Goal: Use online tool/utility

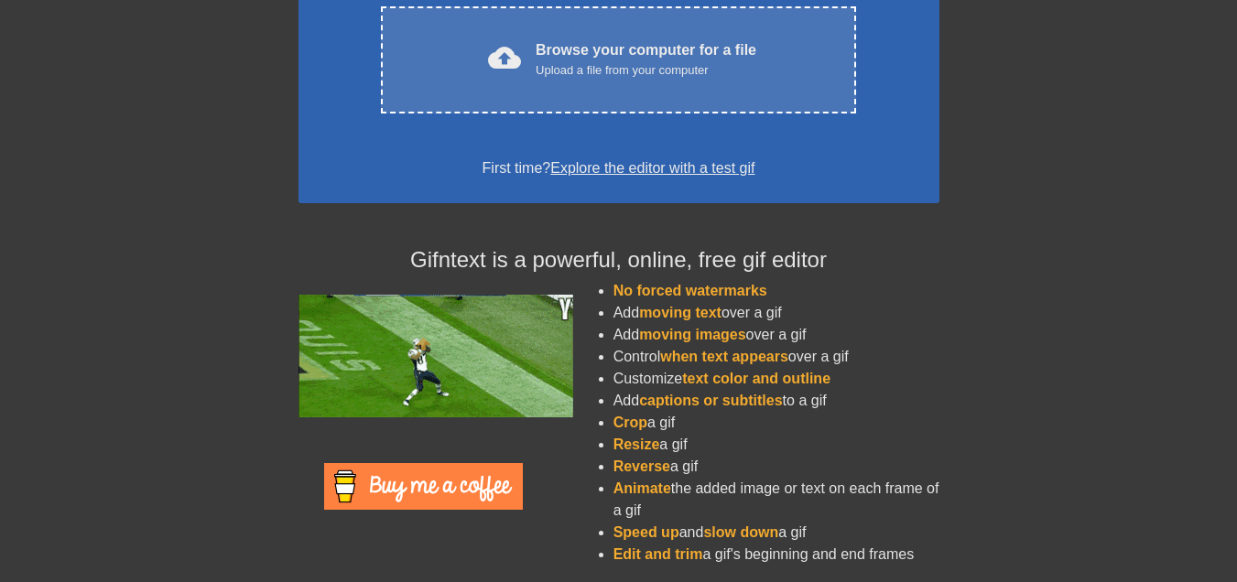
scroll to position [394, 0]
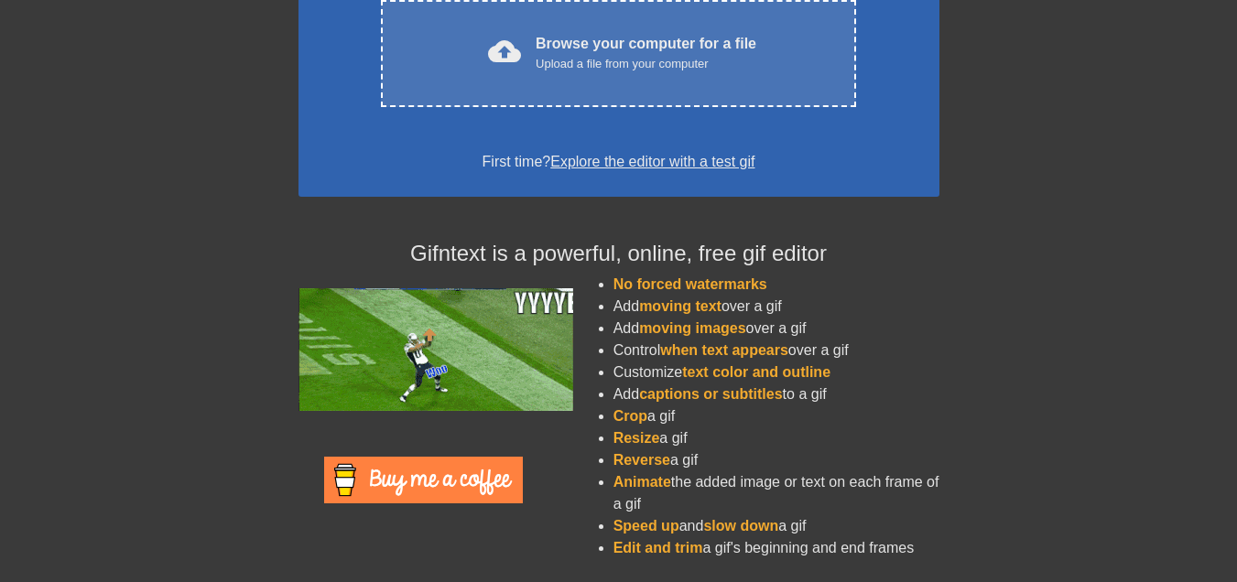
click at [681, 167] on link "Explore the editor with a test gif" at bounding box center [652, 162] width 204 height 16
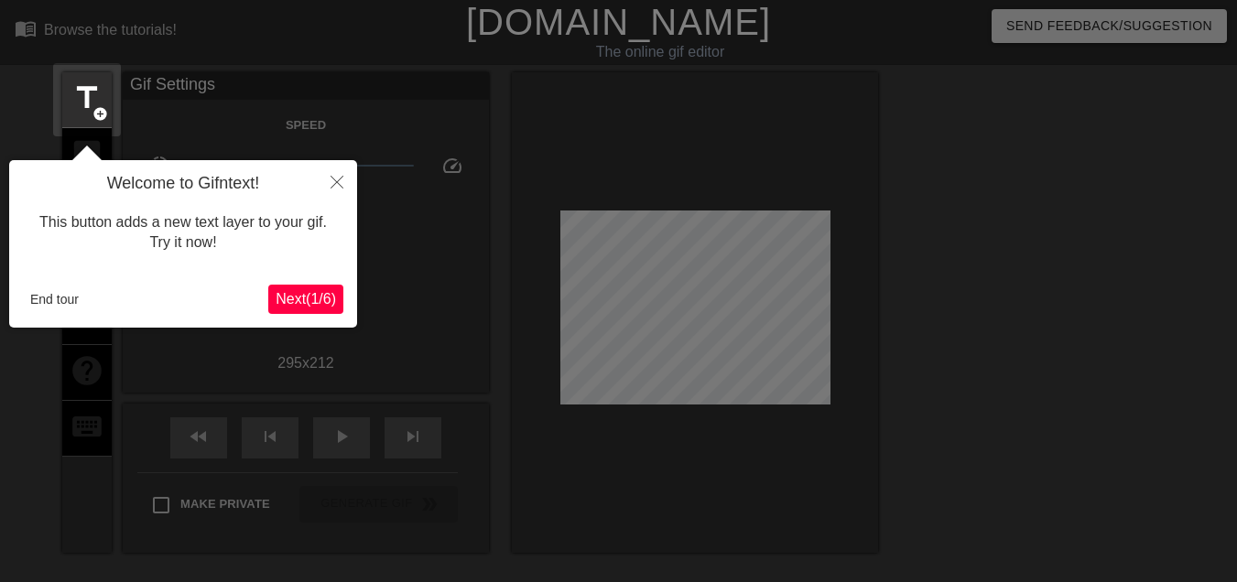
scroll to position [45, 0]
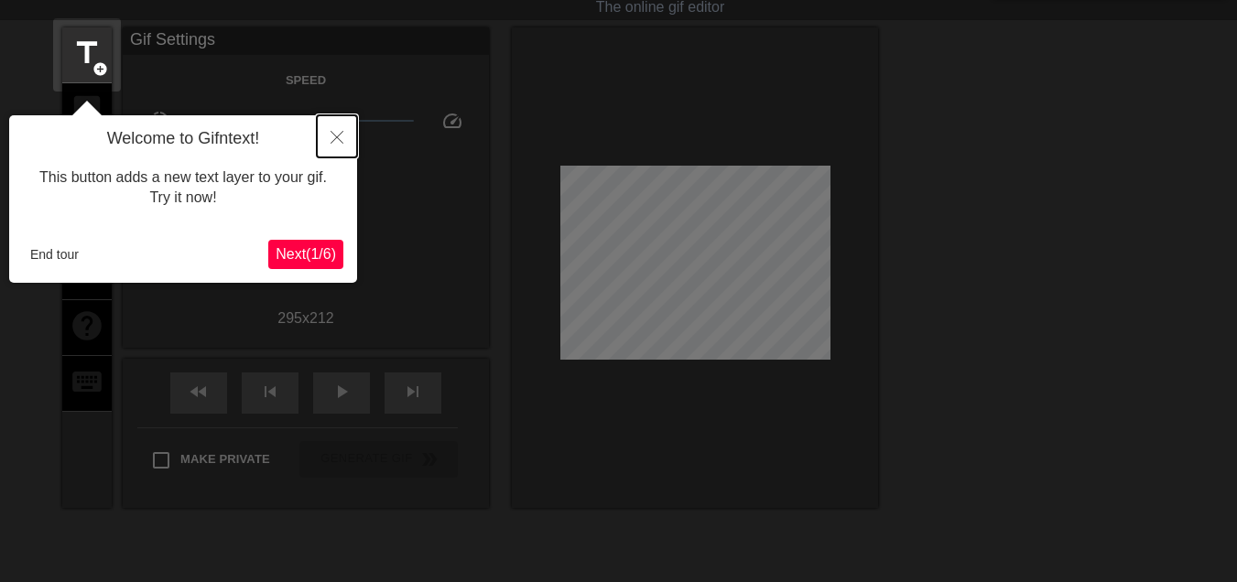
click at [340, 141] on icon "Close" at bounding box center [336, 137] width 13 height 13
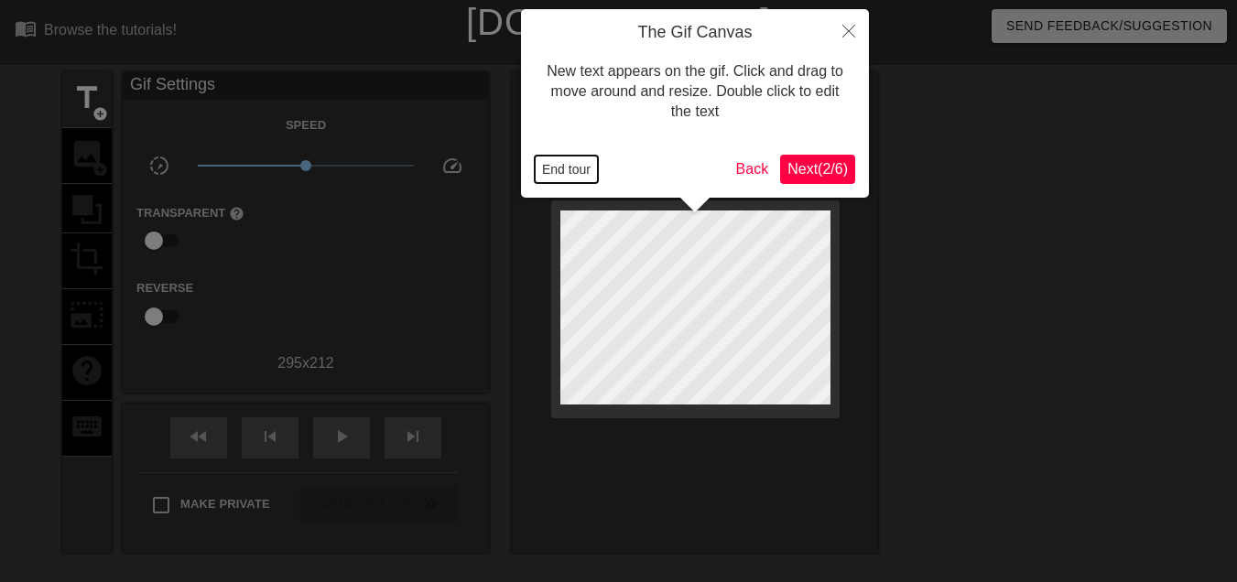
click at [580, 158] on button "End tour" at bounding box center [566, 169] width 63 height 27
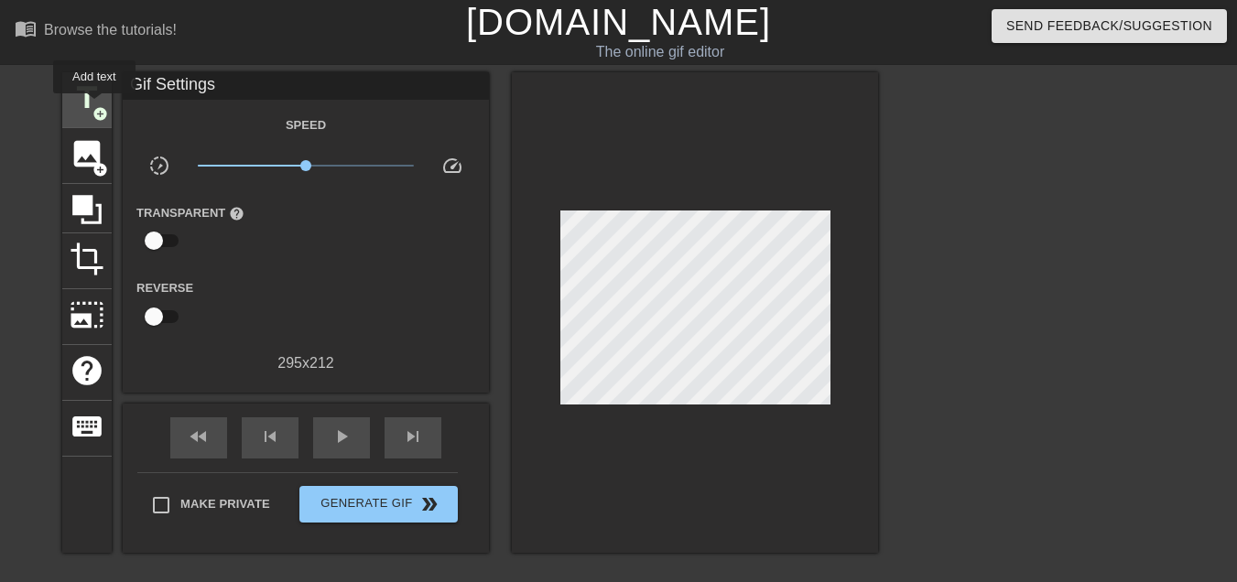
click at [94, 106] on span "add_circle" at bounding box center [100, 114] width 16 height 16
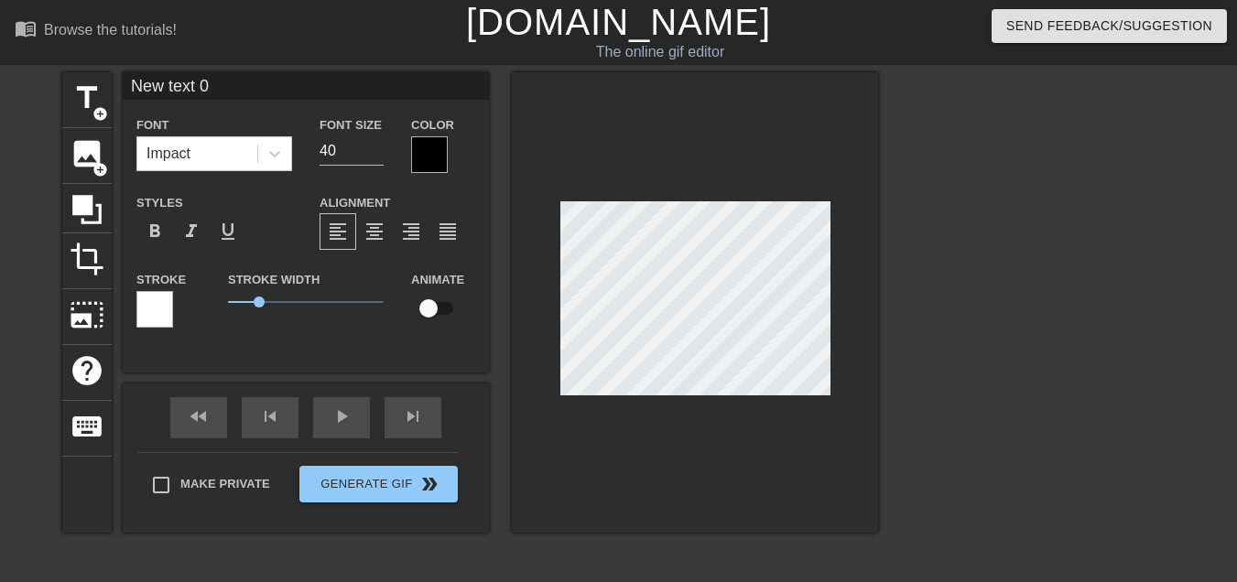
scroll to position [3, 3]
type input "• MANGU - FOURTWNTY• KITA USAHAKAN LAGI - BATAS SENJA• LESUNG PIPI - RAIM [PERS…"
type textarea "• MANGU - FOURTWNTY • KITA USAHAKAN LAGI - BATAS SENJA • LESUNG PIPI - RAIM [PE…"
click at [433, 159] on div at bounding box center [429, 154] width 37 height 37
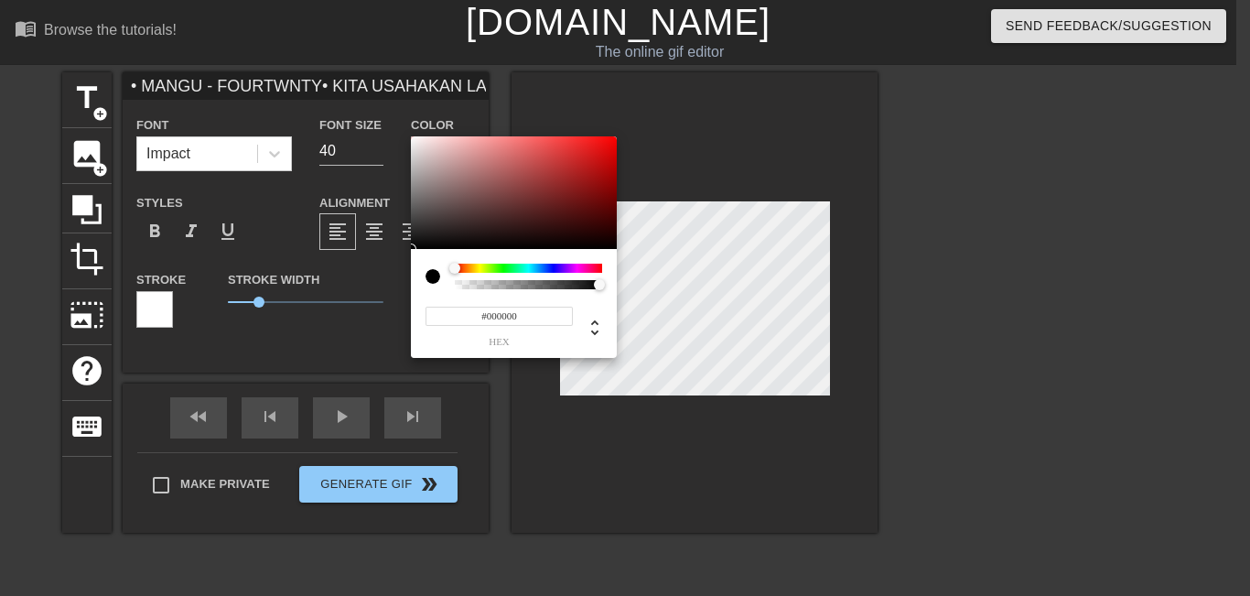
type input "• MANGU - FOURTWNTY• KITA USAHAKAN LAGI - BATAS SENJA• LESUNG PIPI - RAIM [PERS…"
type input "0"
click at [476, 284] on div at bounding box center [529, 284] width 142 height 9
type input "• MANGU - FOURTWNTY• KITA USAHAKAN LAGI - BATAS SENJA• LESUNG PIPI - RAIM [PERS…"
type input "0.17"
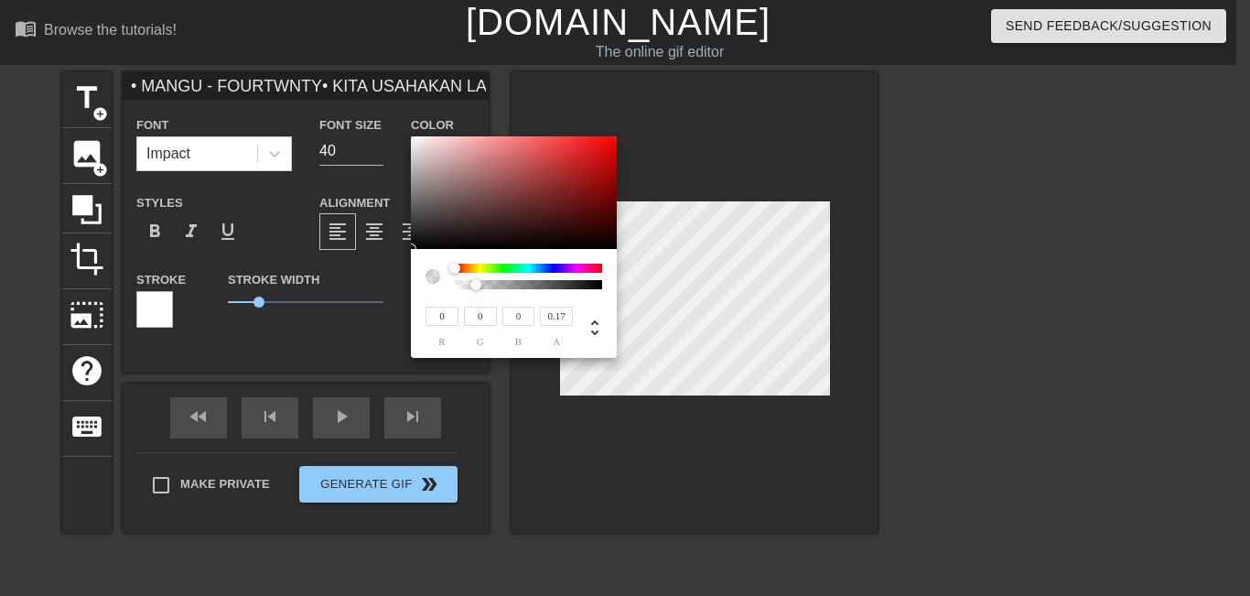
click at [482, 284] on div at bounding box center [481, 285] width 11 height 11
type input "• MANGU - FOURTWNTY• KITA USAHAKAN LAGI - BATAS SENJA• LESUNG PIPI - RAIM [PERS…"
type input "0.15"
click at [479, 286] on div at bounding box center [478, 284] width 11 height 11
type input "• MANGU - FOURTWNTY• KITA USAHAKAN LAGI - BATAS SENJA• LESUNG PIPI - RAIM [PERS…"
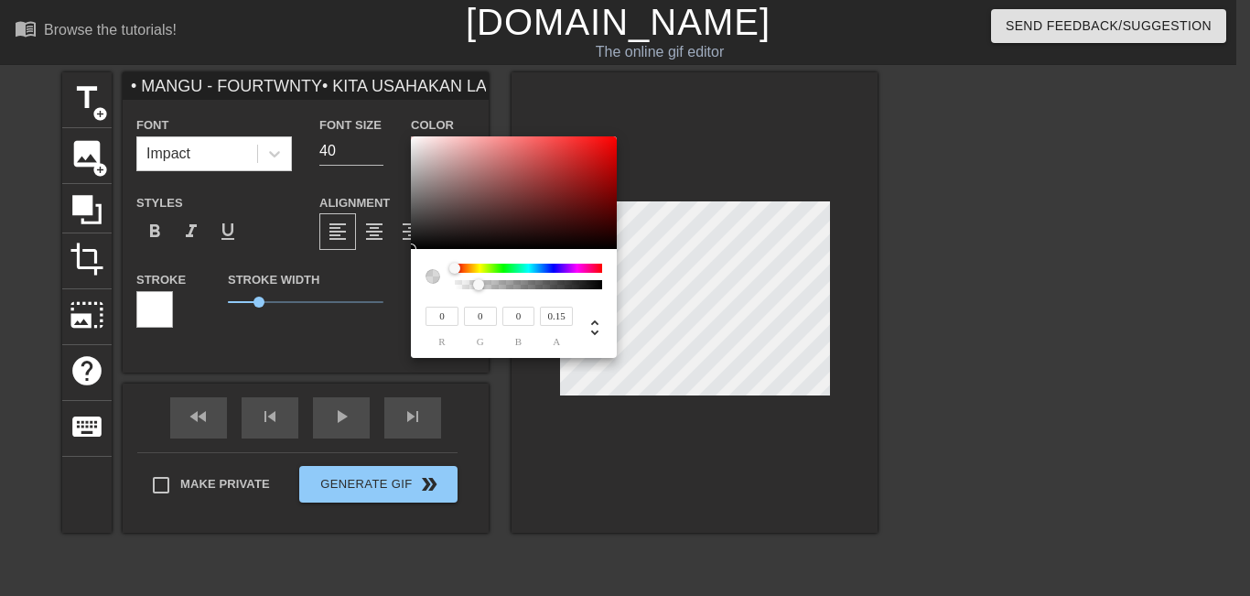
type input "0.23"
type input "• MANGU - FOURTWNTY• KITA USAHAKAN LAGI - BATAS SENJA• LESUNG PIPI - RAIM [PERS…"
type input "0.24"
click at [490, 285] on div at bounding box center [484, 285] width 11 height 11
type input "• MANGU - FOURTWNTY• KITA USAHAKAN LAGI - BATAS SENJA• LESUNG PIPI - RAIM [PERS…"
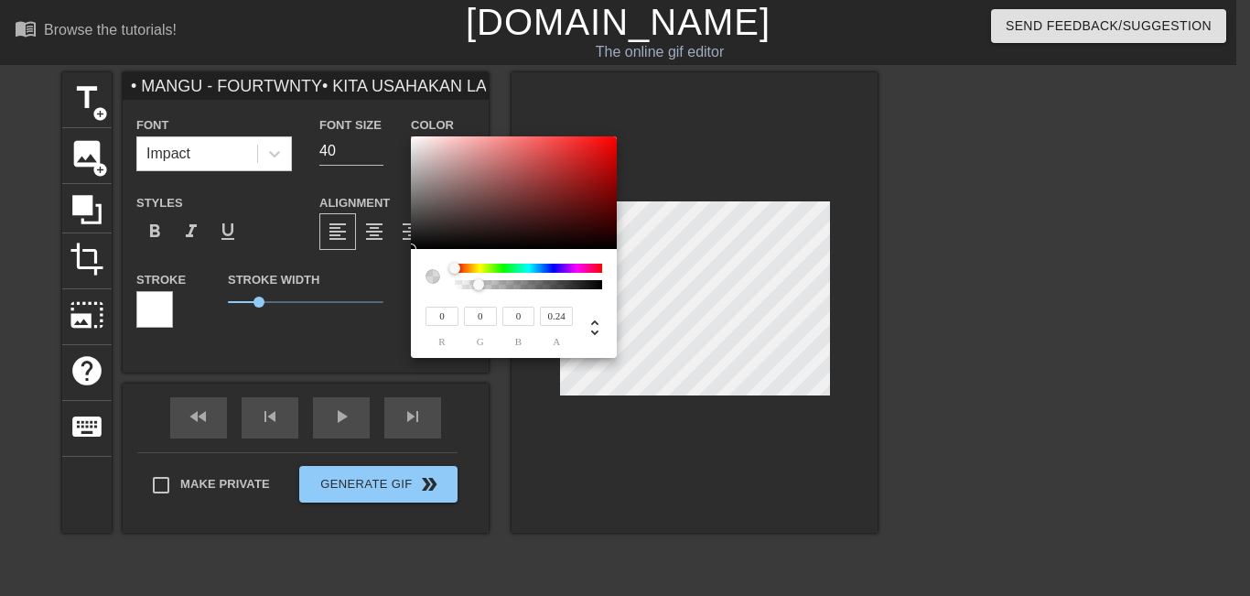
type input "0.25"
type input "• MANGU - FOURTWNTY• KITA USAHAKAN LAGI - BATAS SENJA• LESUNG PIPI - RAIM [PERS…"
type input "0.32"
type input "• MANGU - FOURTWNTY• KITA USAHAKAN LAGI - BATAS SENJA• LESUNG PIPI - RAIM [PERS…"
type input "0.33"
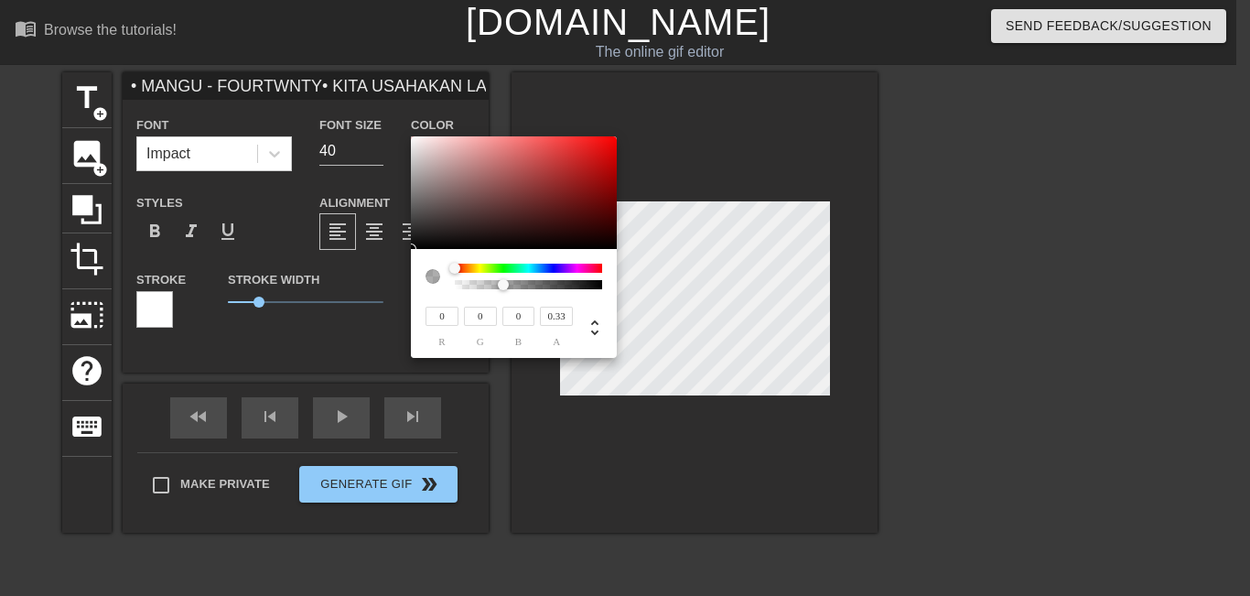
drag, startPoint x: 503, startPoint y: 285, endPoint x: 515, endPoint y: 285, distance: 11.9
click at [505, 285] on div at bounding box center [508, 285] width 11 height 11
type input "• MANGU - FOURTWNTY• KITA USAHAKAN LAGI - BATAS SENJA• LESUNG PIPI - RAIM [PERS…"
type input "0.34"
type input "• MANGU - FOURTWNTY• KITA USAHAKAN LAGI - BATAS SENJA• LESUNG PIPI - RAIM [PERS…"
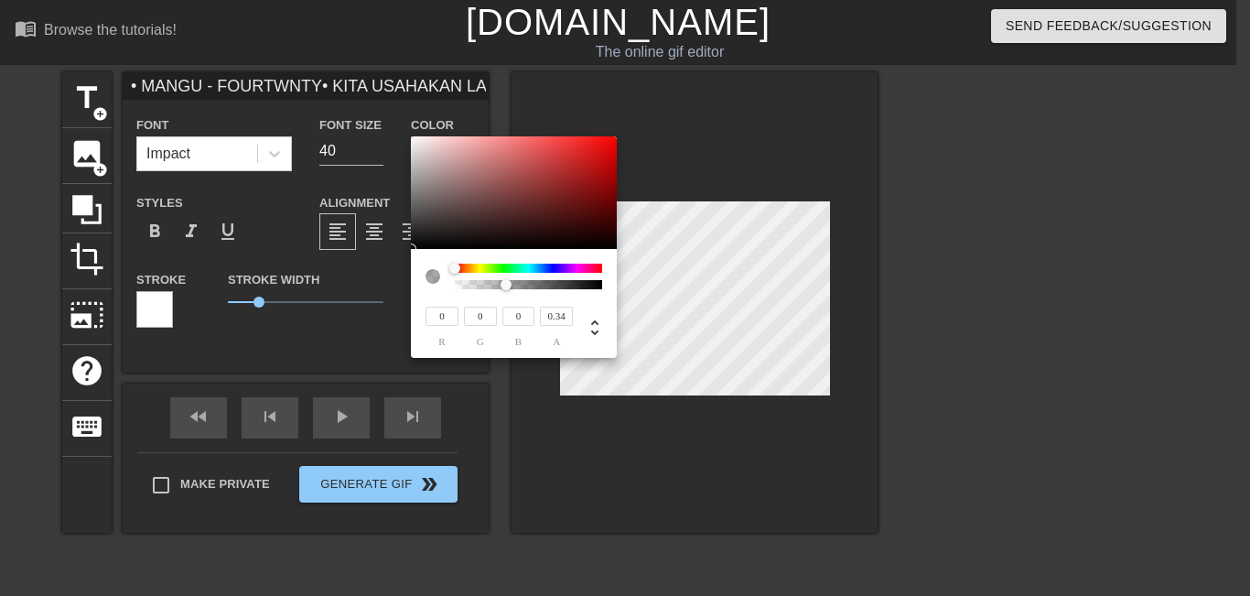
type input "0.43"
click at [519, 285] on div at bounding box center [529, 284] width 142 height 9
type input "• MANGU - FOURTWNTY• KITA USAHAKAN LAGI - BATAS SENJA• LESUNG PIPI - RAIM [PERS…"
type input "0.57"
click at [538, 285] on div at bounding box center [529, 284] width 142 height 9
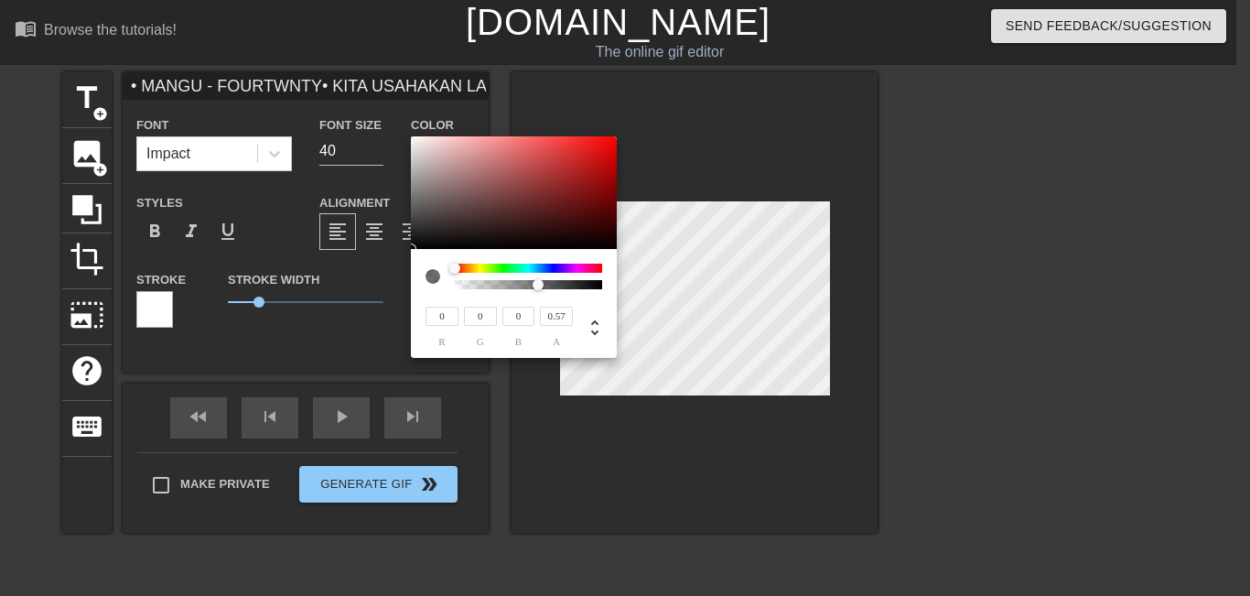
type input "• MANGU - FOURTWNTY• KITA USAHAKAN LAGI - BATAS SENJA• LESUNG PIPI - RAIM [PERS…"
type input "0.66"
click at [552, 285] on div at bounding box center [529, 284] width 142 height 9
type input "• MANGU - FOURTWNTY• KITA USAHAKAN LAGI - BATAS SENJA• LESUNG PIPI - RAIM [PERS…"
type input "0.51"
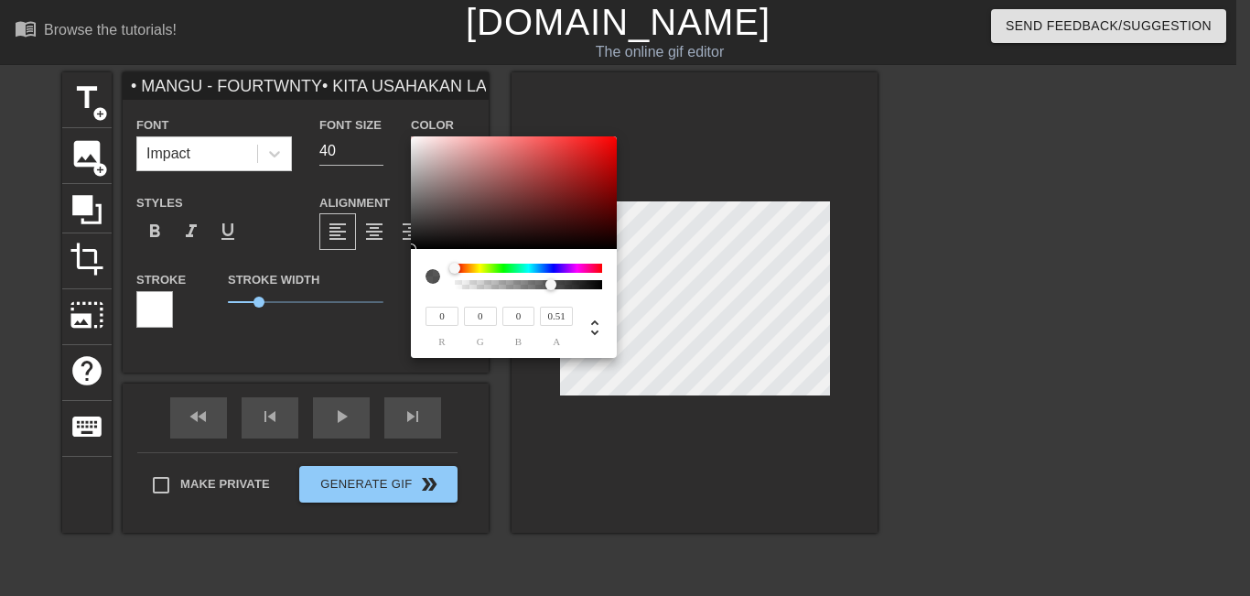
click at [530, 284] on div at bounding box center [529, 284] width 142 height 9
type input "• MANGU - FOURTWNTY• KITA USAHAKAN LAGI - BATAS SENJA• LESUNG PIPI - RAIM [PERS…"
type input "0.41"
click at [516, 283] on div at bounding box center [529, 284] width 142 height 9
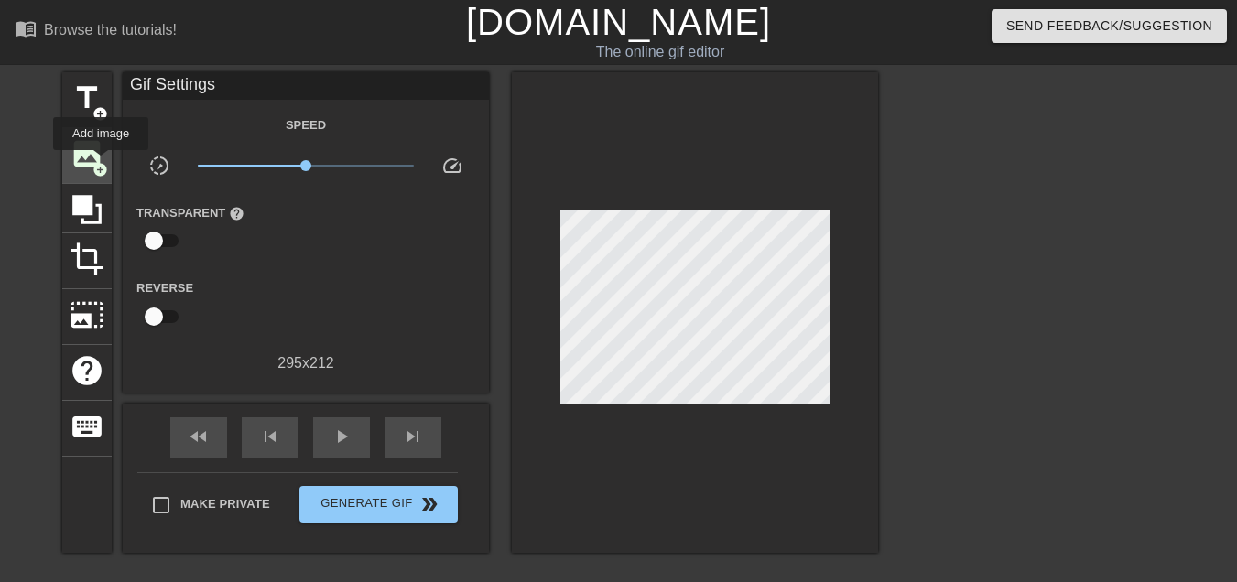
click at [95, 162] on span "add_circle" at bounding box center [100, 170] width 16 height 16
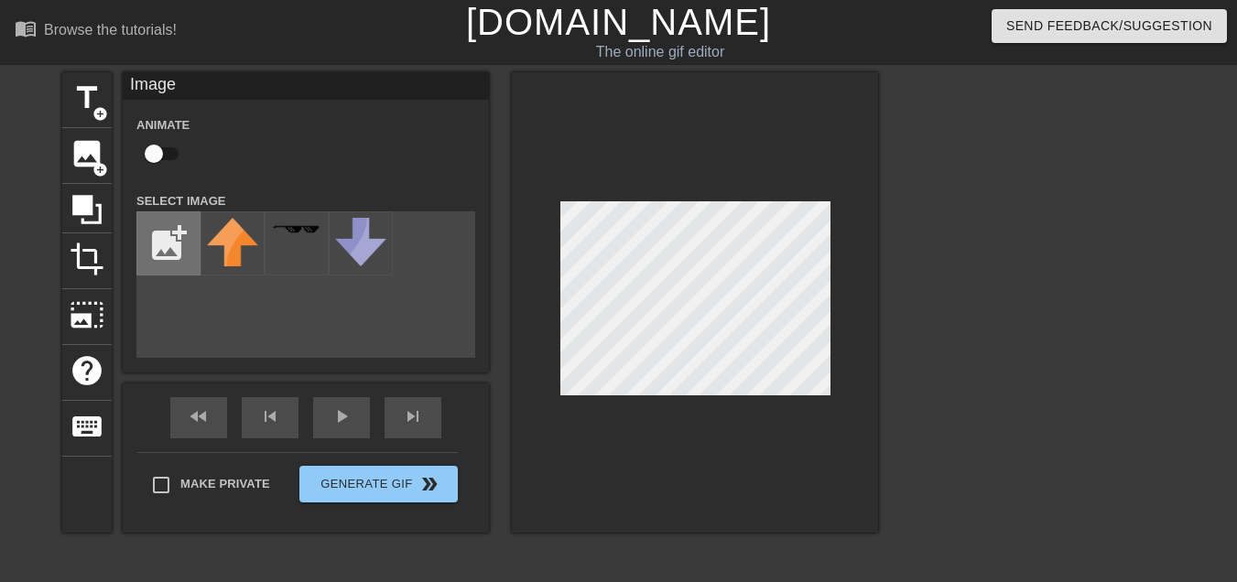
click at [177, 243] on input "file" at bounding box center [168, 243] width 62 height 62
type input "C:\fakepath\unnamed.png"
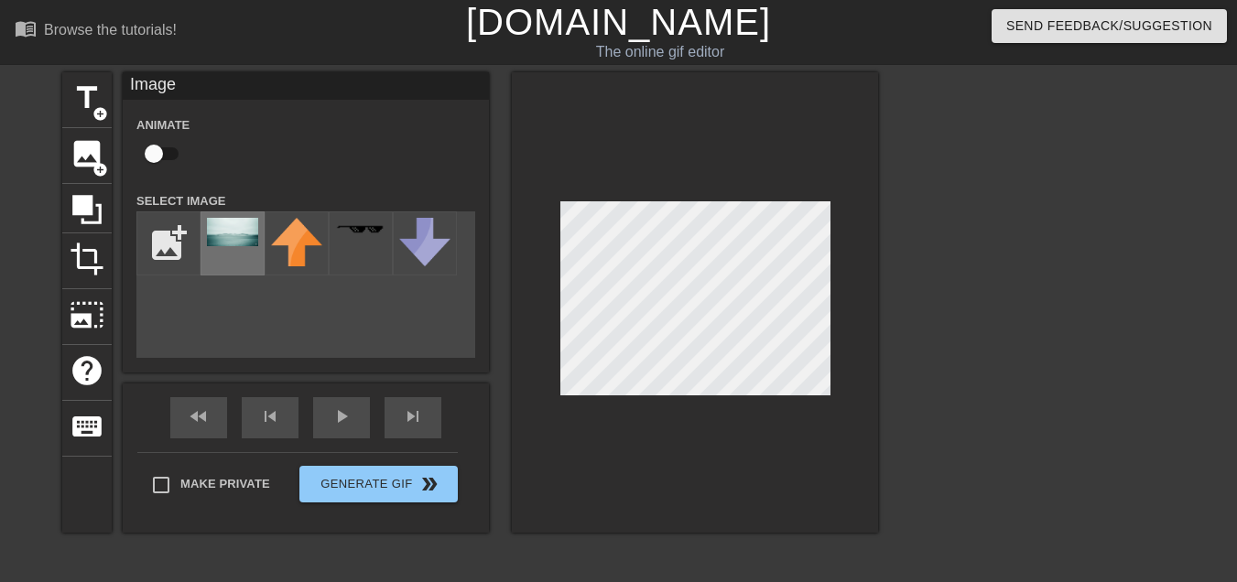
click at [235, 240] on img at bounding box center [232, 232] width 51 height 28
click at [85, 116] on div "title add_circle" at bounding box center [86, 100] width 49 height 56
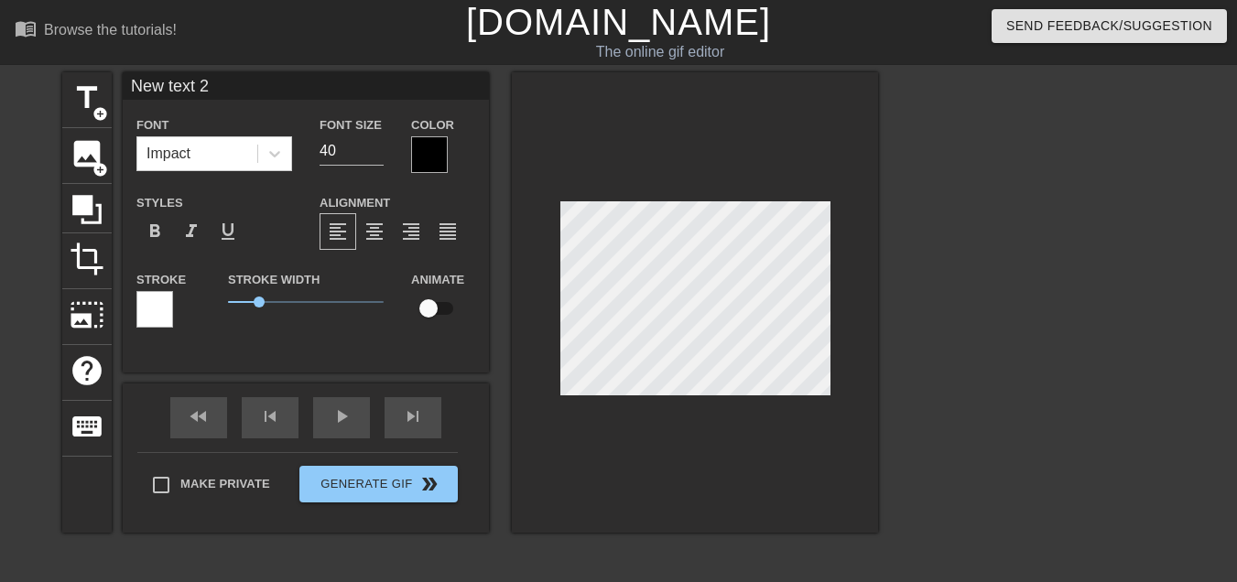
scroll to position [48, 0]
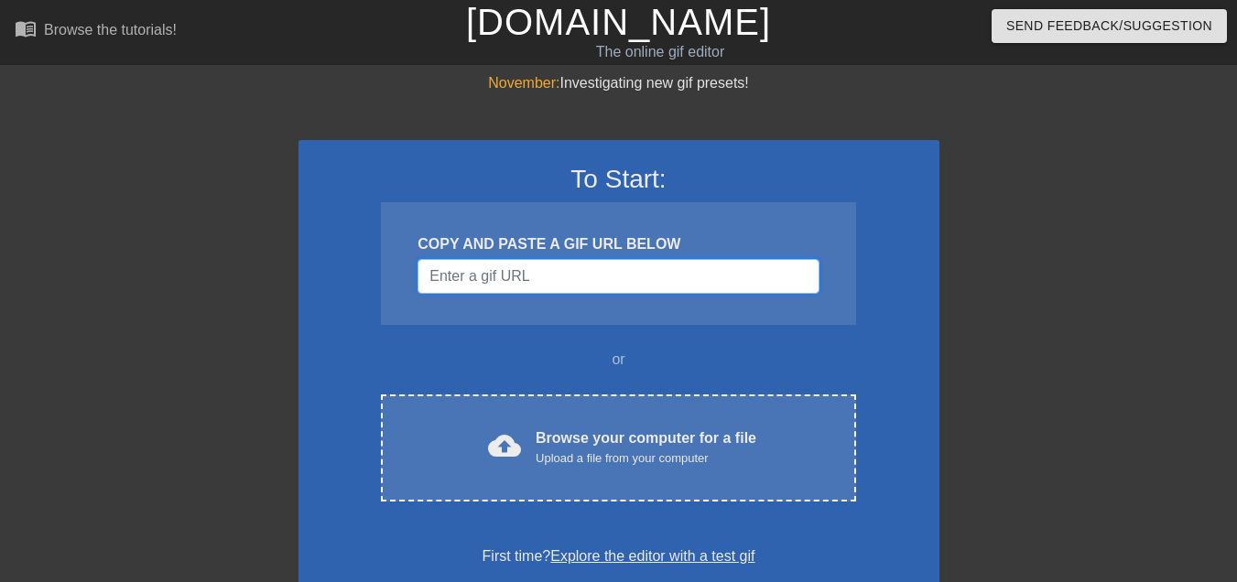
click at [564, 280] on input "Username" at bounding box center [617, 276] width 401 height 35
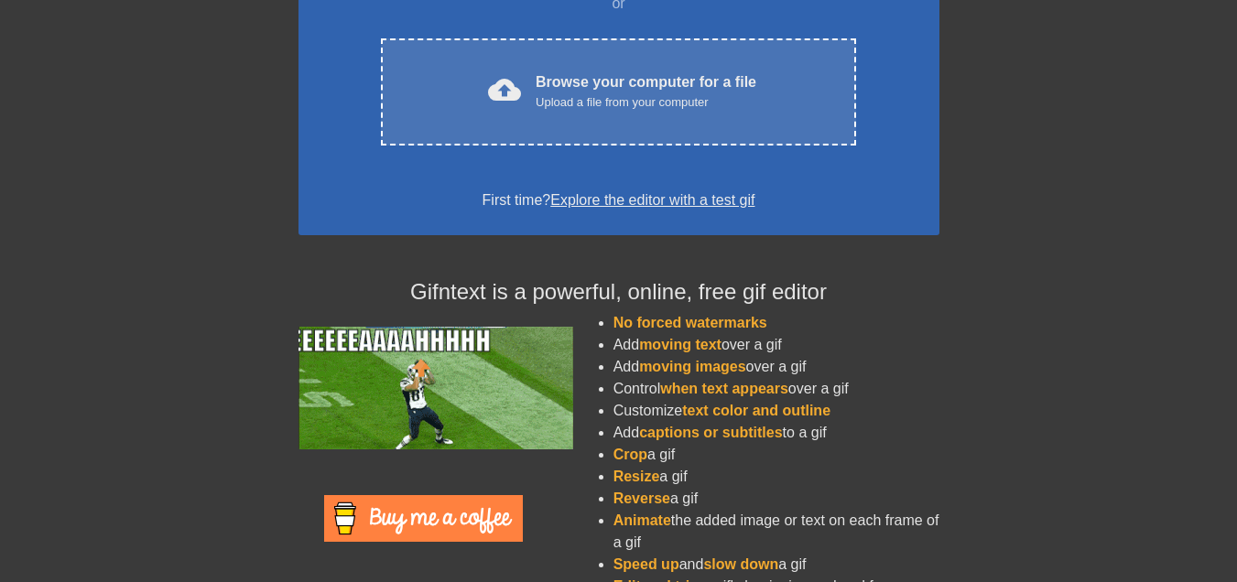
scroll to position [366, 0]
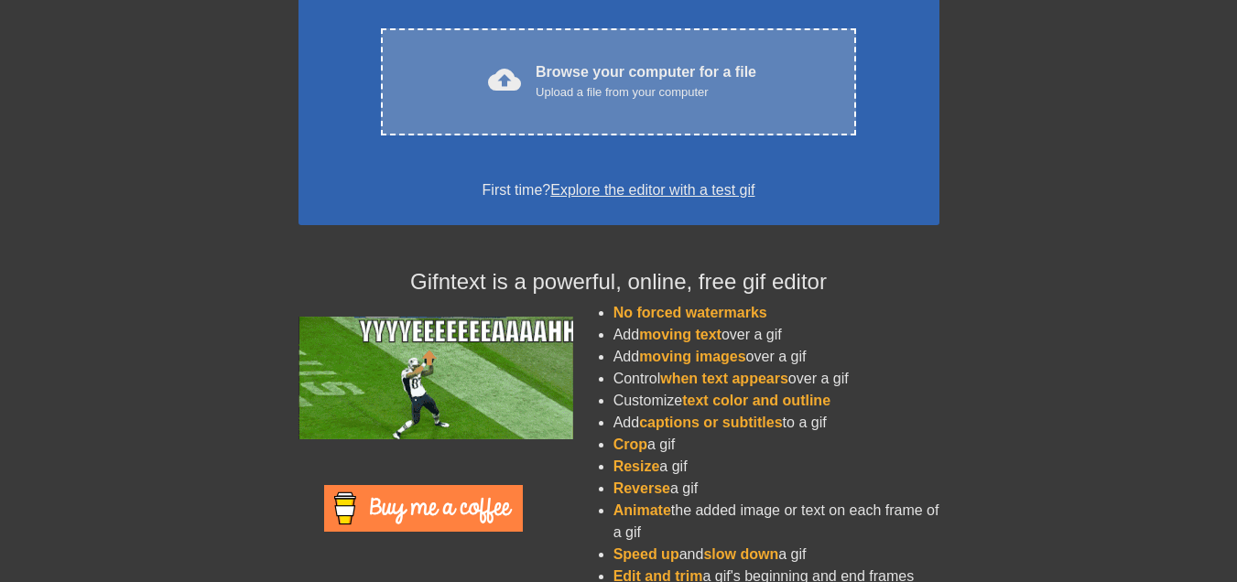
click at [612, 84] on div "Upload a file from your computer" at bounding box center [645, 92] width 221 height 18
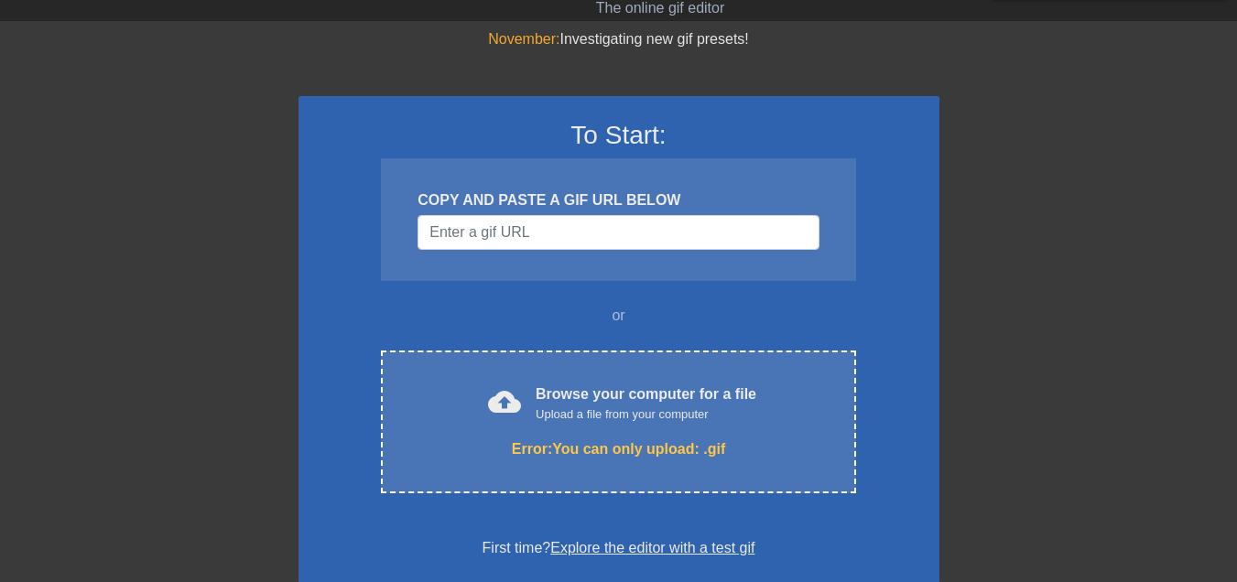
scroll to position [0, 0]
